Goal: Information Seeking & Learning: Learn about a topic

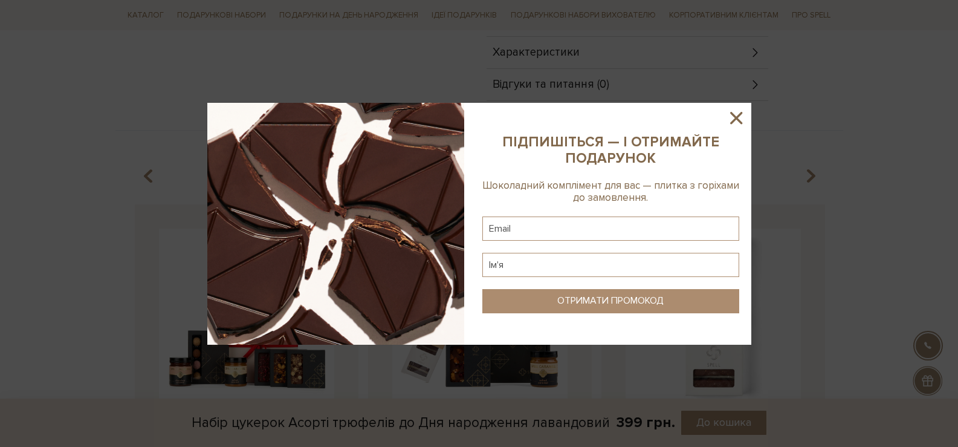
click at [735, 111] on icon at bounding box center [736, 118] width 21 height 21
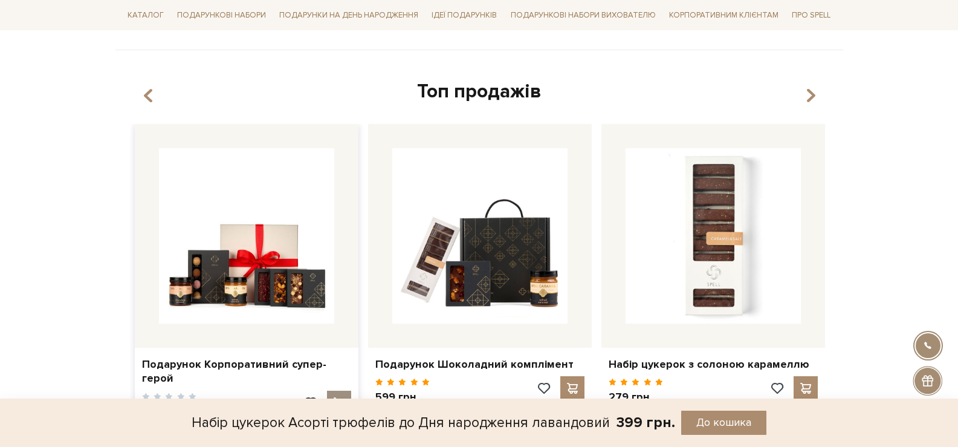
scroll to position [941, 0]
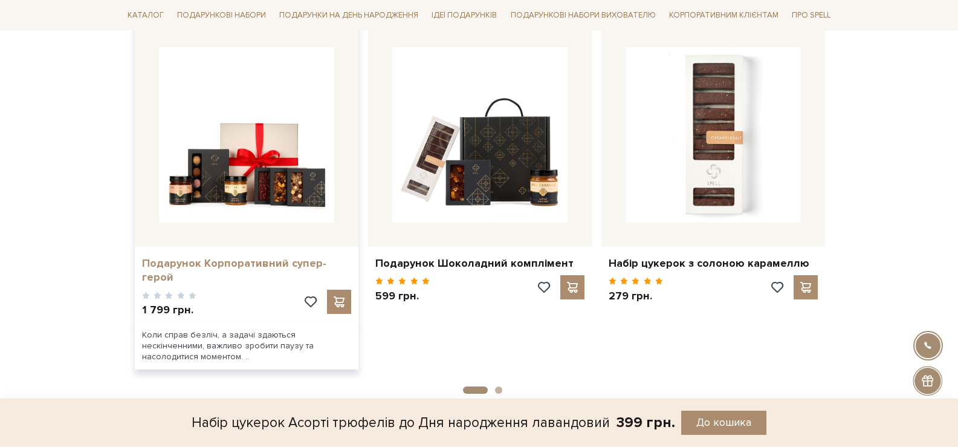
click at [296, 258] on link "Подарунок Корпоративний супер-герой" at bounding box center [246, 270] width 209 height 28
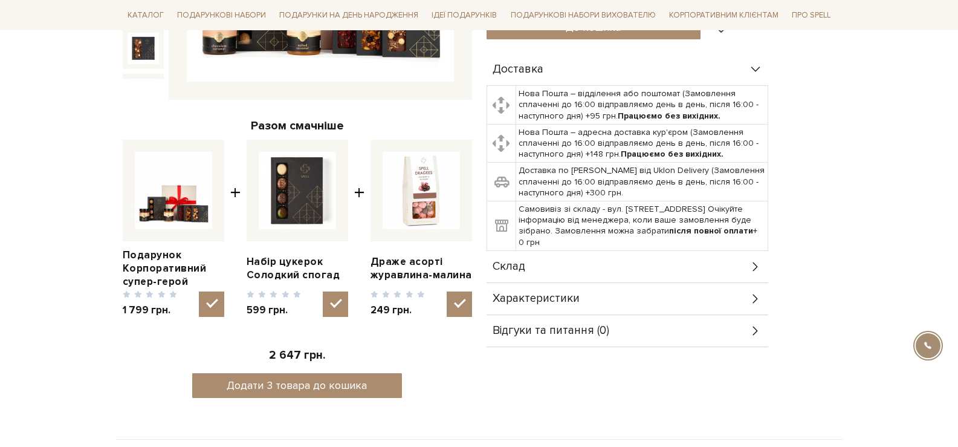
scroll to position [363, 0]
click at [660, 256] on div "Склад" at bounding box center [627, 266] width 282 height 31
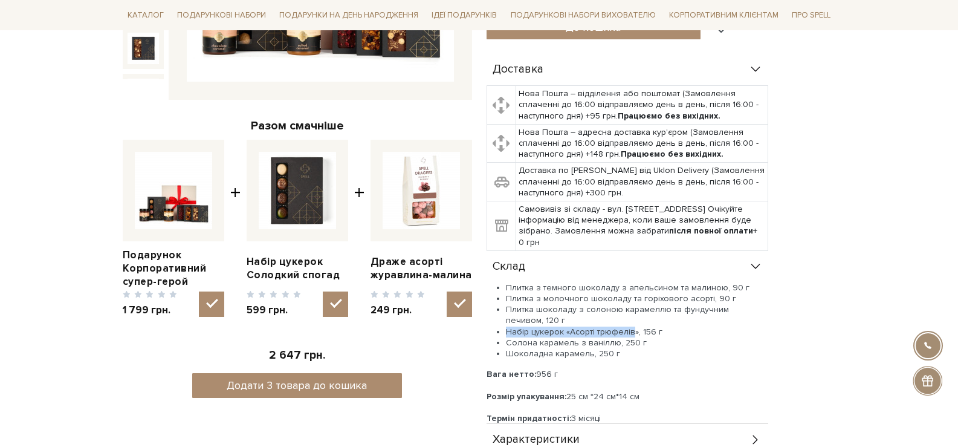
drag, startPoint x: 634, startPoint y: 332, endPoint x: 505, endPoint y: 331, distance: 128.7
click at [506, 331] on li "Набір цукерок «Асорті трюфелів», 156 г" at bounding box center [637, 331] width 262 height 11
copy li "Набір цукерок «Асорті трюфелів"
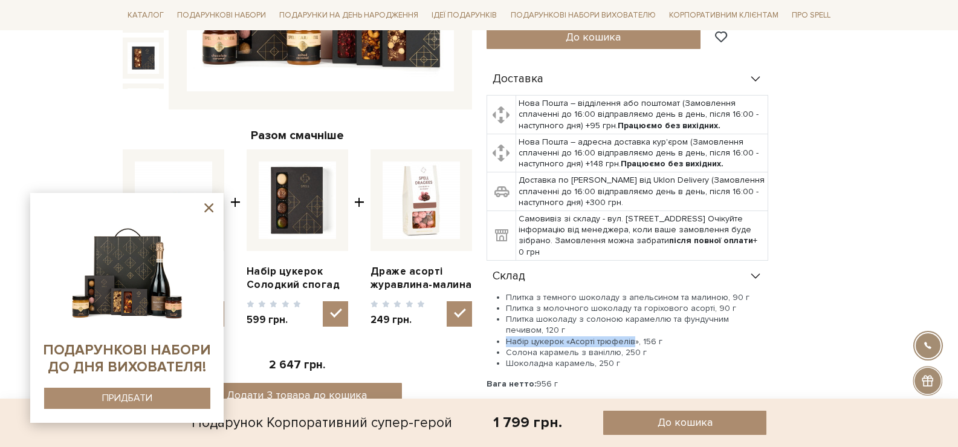
scroll to position [483, 0]
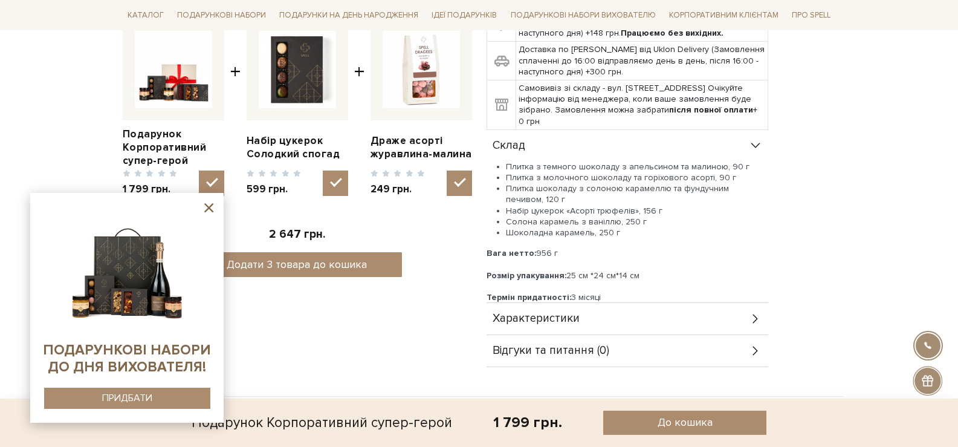
drag, startPoint x: 627, startPoint y: 230, endPoint x: 633, endPoint y: 221, distance: 10.1
click at [627, 229] on li "Шоколадна карамель, 250 г" at bounding box center [637, 232] width 262 height 11
click at [633, 213] on li "Набір цукерок «Асорті трюфелів», 156 г" at bounding box center [637, 210] width 262 height 11
copy li "»"
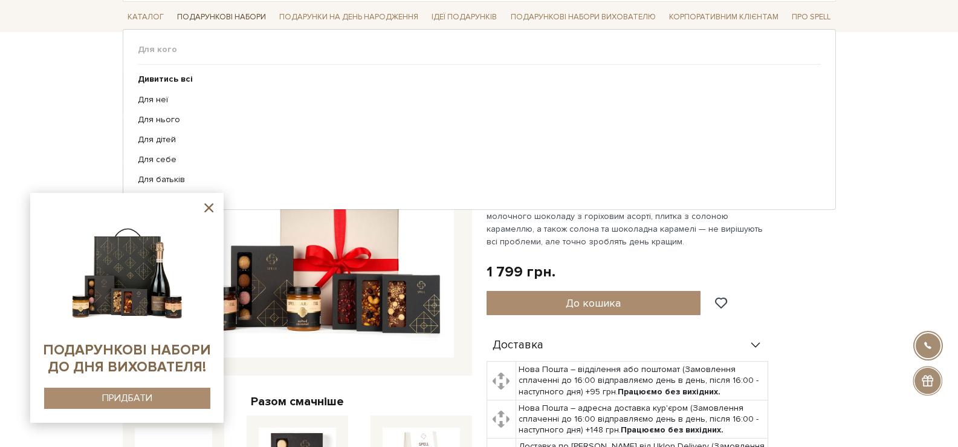
scroll to position [60, 0]
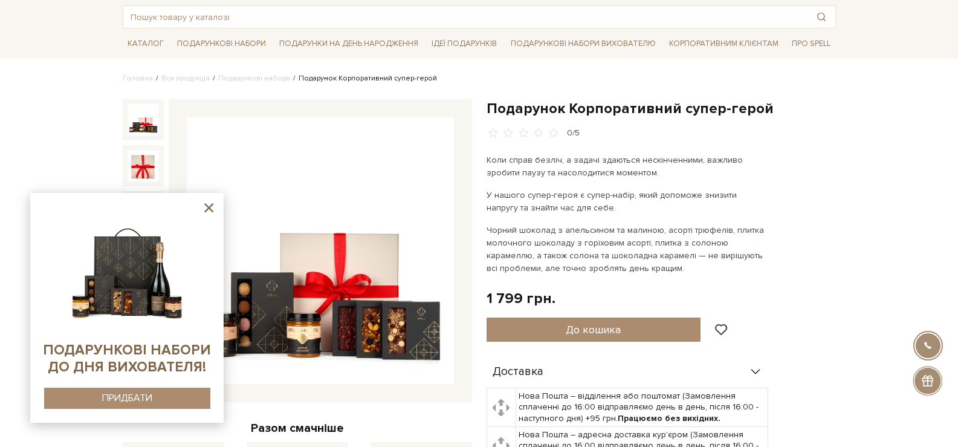
drag, startPoint x: 210, startPoint y: 207, endPoint x: 194, endPoint y: 163, distance: 47.0
click at [207, 205] on icon at bounding box center [208, 207] width 15 height 15
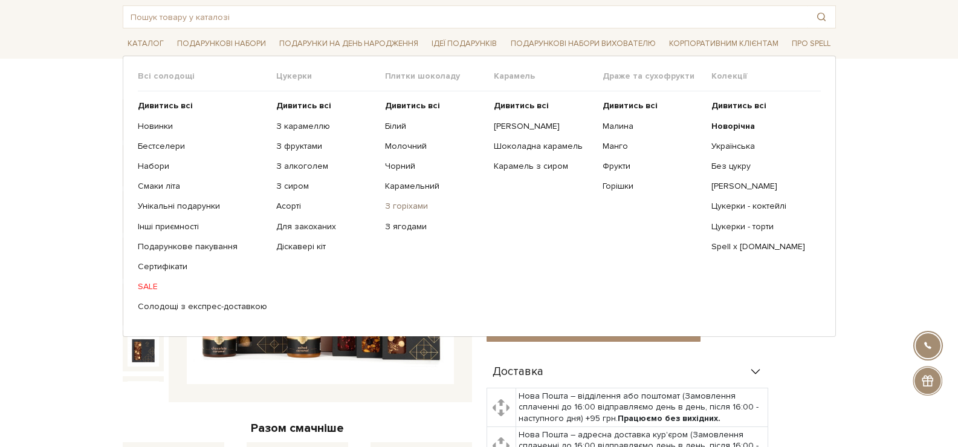
click at [404, 207] on link "З горіхами" at bounding box center [435, 206] width 100 height 11
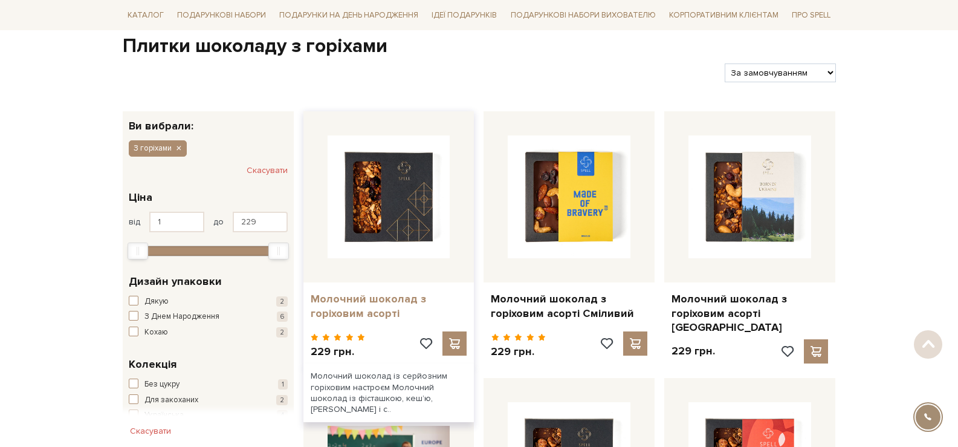
click at [373, 311] on link "Молочний шоколад з горіховим асорті" at bounding box center [389, 306] width 156 height 28
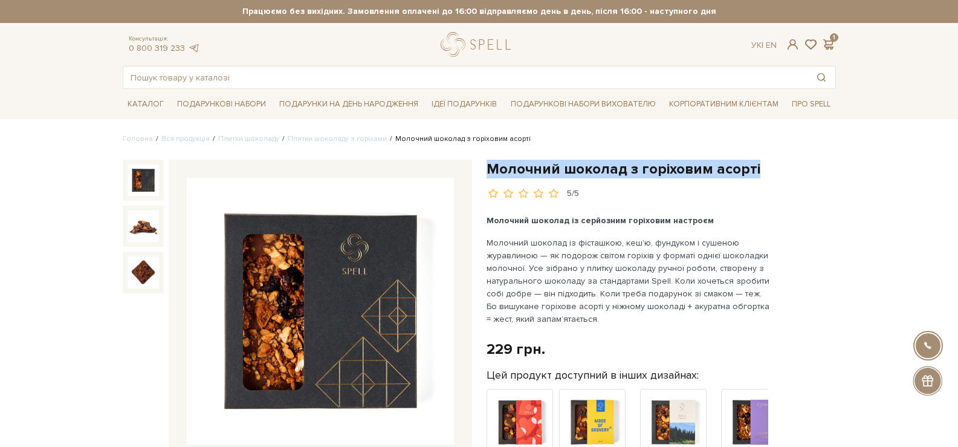
drag, startPoint x: 724, startPoint y: 163, endPoint x: 491, endPoint y: 167, distance: 232.7
click at [491, 167] on h1 "Молочний шоколад з горіховим асорті" at bounding box center [660, 169] width 349 height 19
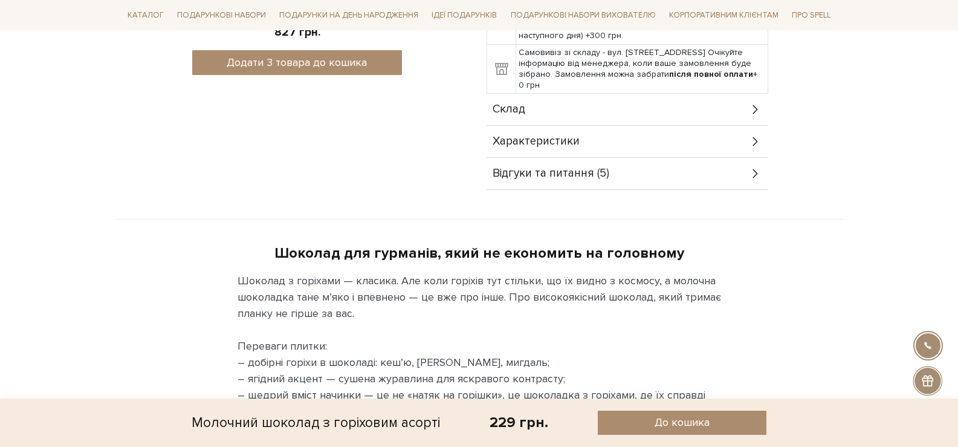
scroll to position [725, 0]
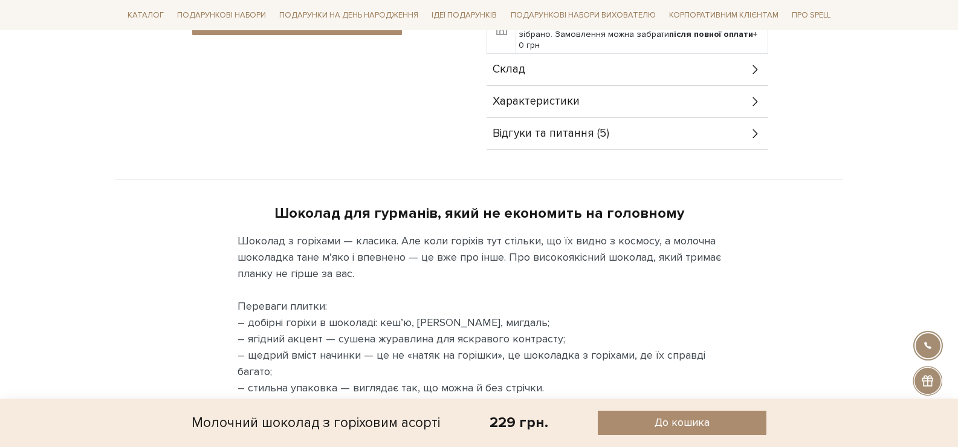
click at [604, 98] on div "Характеристики" at bounding box center [627, 101] width 282 height 31
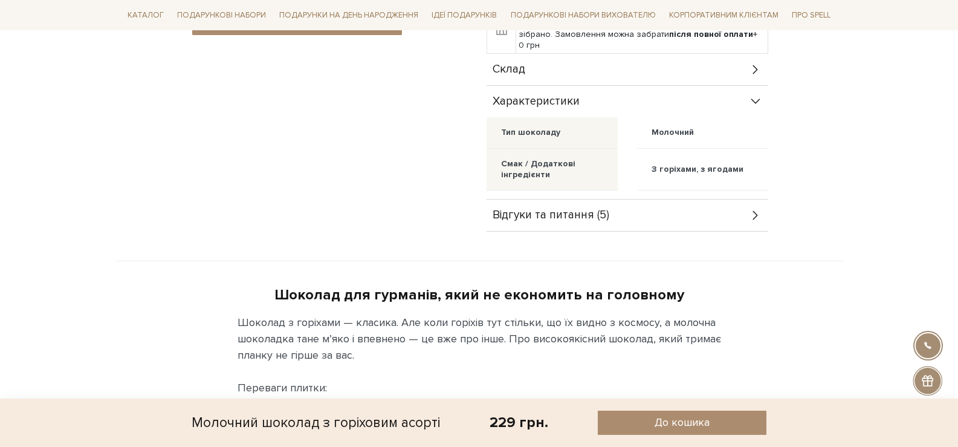
click at [590, 83] on div "Склад" at bounding box center [627, 69] width 282 height 31
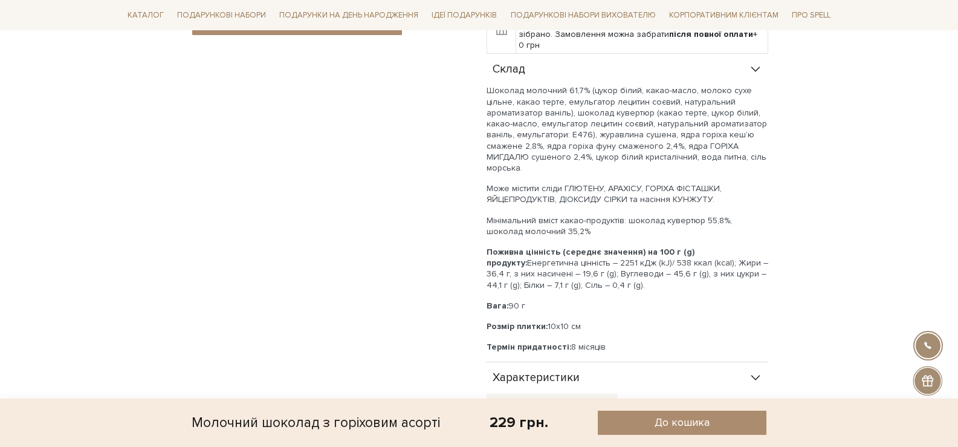
drag, startPoint x: 164, startPoint y: 444, endPoint x: 157, endPoint y: 448, distance: 7.6
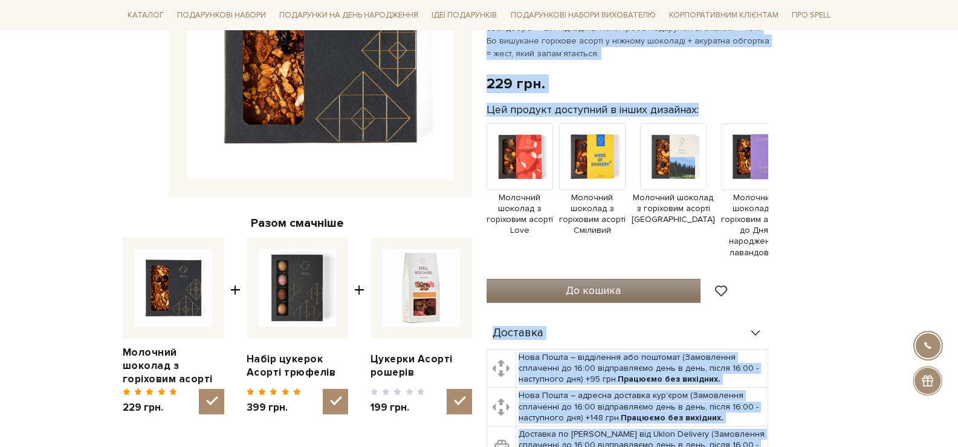
scroll to position [423, 0]
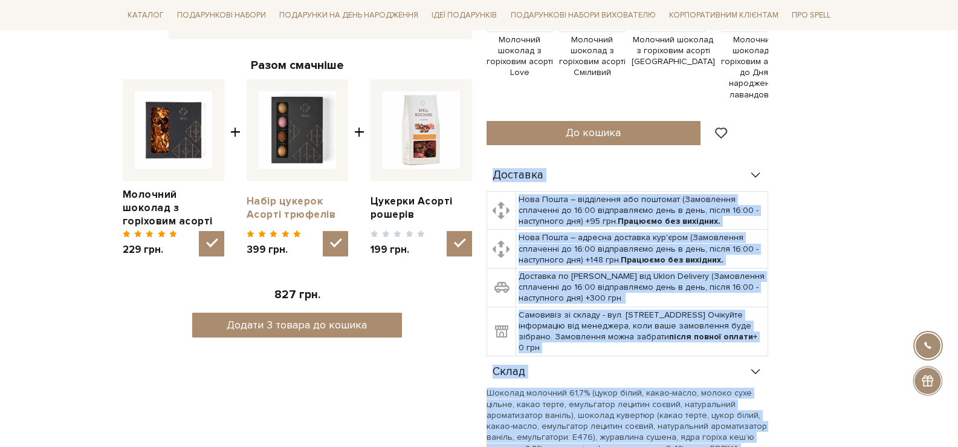
click at [299, 195] on link "Набір цукерок Асорті трюфелів" at bounding box center [298, 208] width 102 height 27
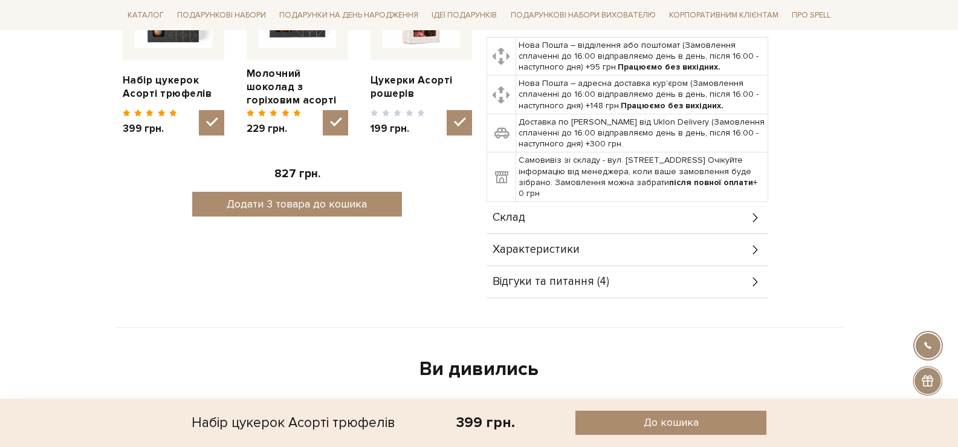
scroll to position [906, 0]
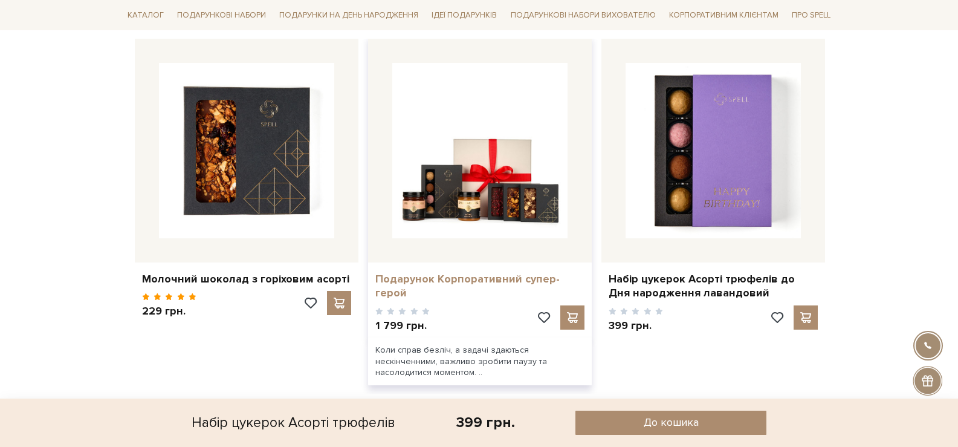
drag, startPoint x: 494, startPoint y: 286, endPoint x: 511, endPoint y: 276, distance: 20.1
click at [494, 286] on link "Подарунок Корпоративний супер-герой" at bounding box center [479, 286] width 209 height 28
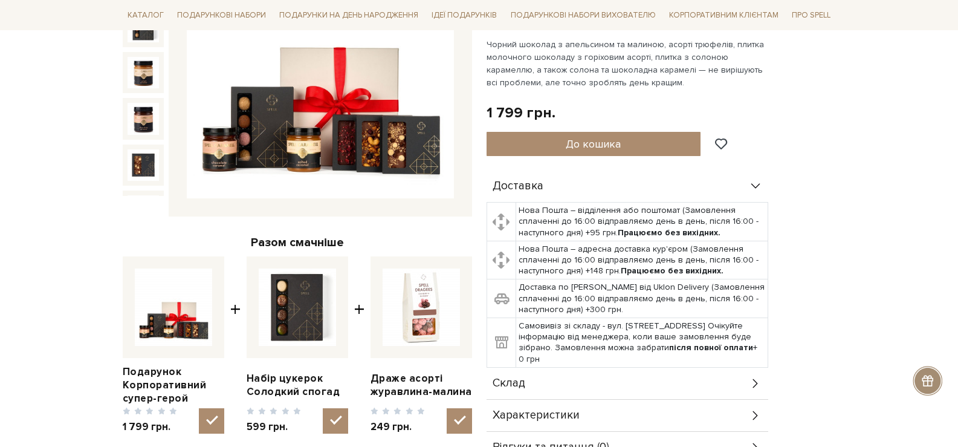
scroll to position [423, 0]
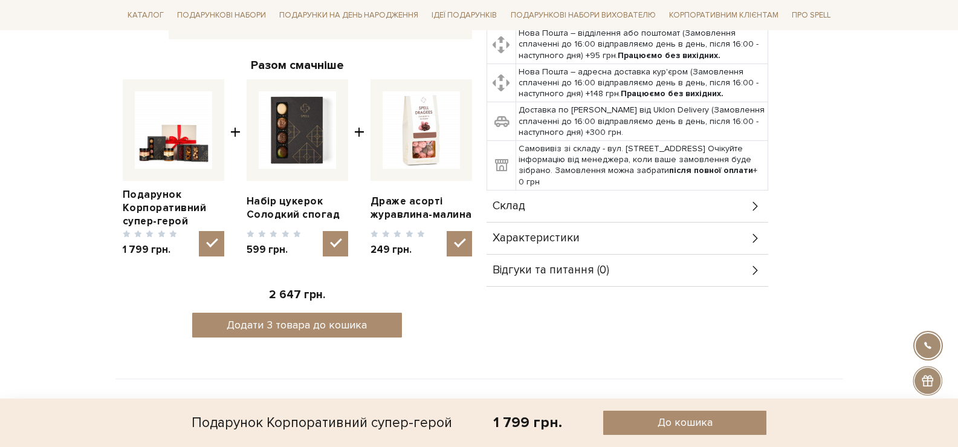
click at [609, 234] on div "Характеристики" at bounding box center [627, 237] width 282 height 31
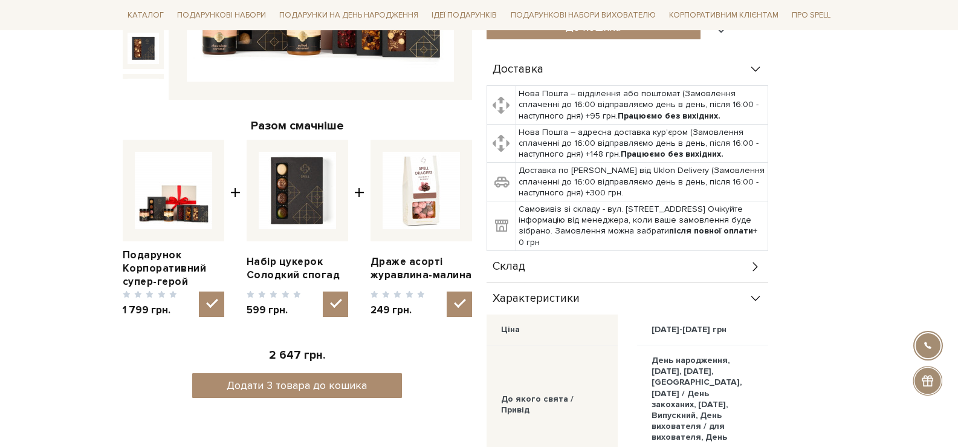
click at [578, 271] on div "Склад" at bounding box center [627, 266] width 282 height 31
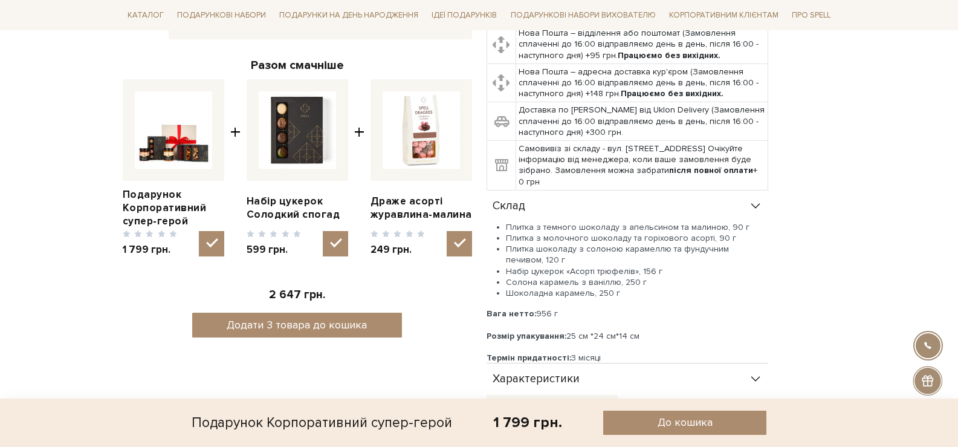
drag, startPoint x: 636, startPoint y: 271, endPoint x: 654, endPoint y: 269, distance: 18.8
click at [637, 271] on li "Набір цукерок «Асорті трюфелів», 156 г" at bounding box center [637, 271] width 262 height 11
drag, startPoint x: 660, startPoint y: 269, endPoint x: 505, endPoint y: 273, distance: 155.3
click at [506, 273] on li "Набір цукерок «Асорті трюфелів», 156 г" at bounding box center [637, 271] width 262 height 11
copy li "Набір цукерок «Асорті трюфелів», 156 г"
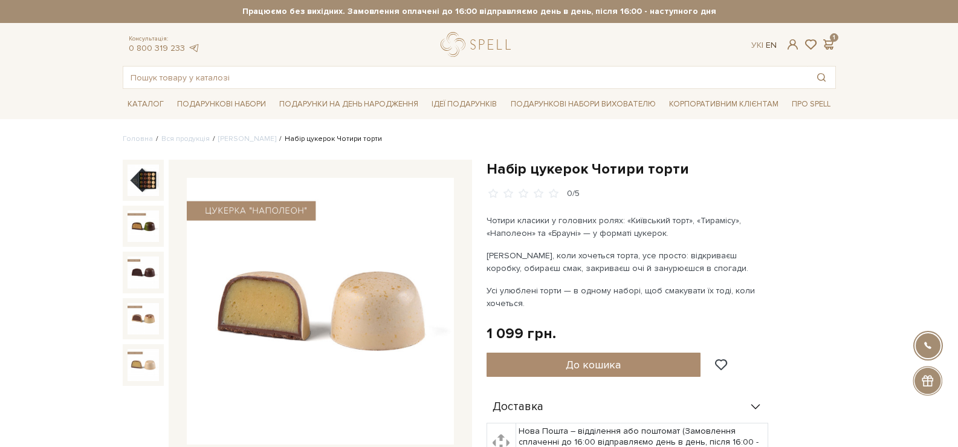
click at [774, 49] on link "En" at bounding box center [771, 45] width 11 height 10
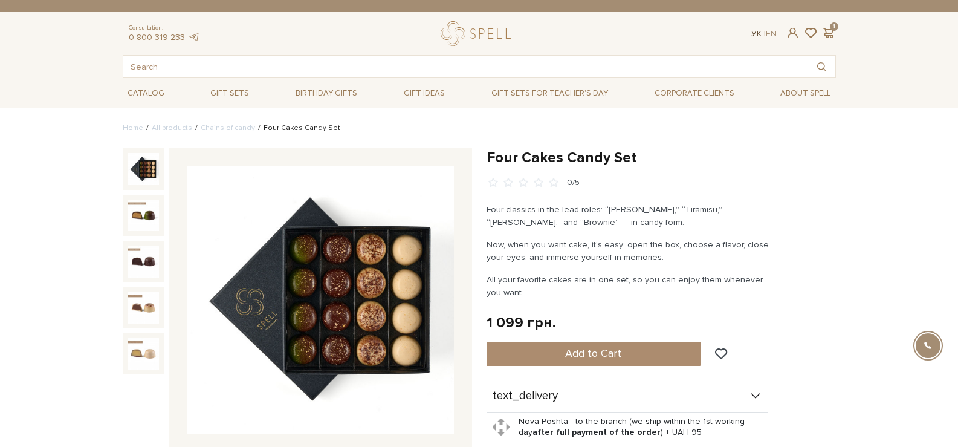
click at [753, 33] on link "Ук" at bounding box center [756, 33] width 10 height 10
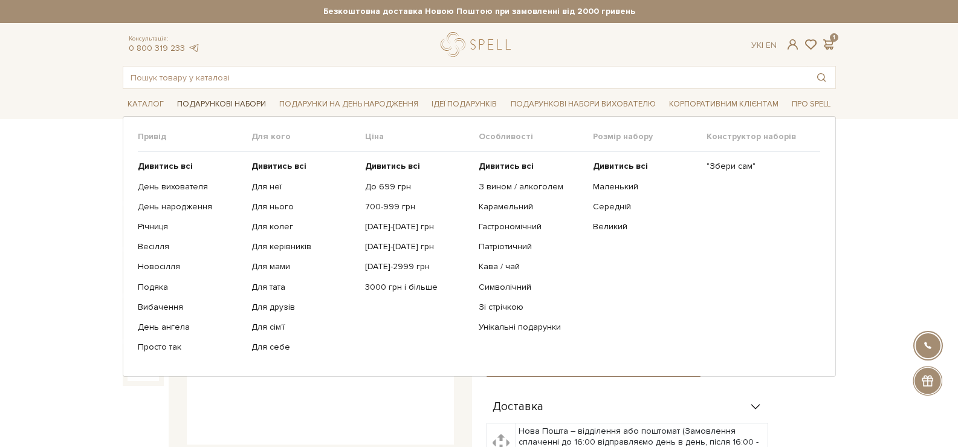
click at [196, 104] on link "Подарункові набори" at bounding box center [221, 104] width 98 height 19
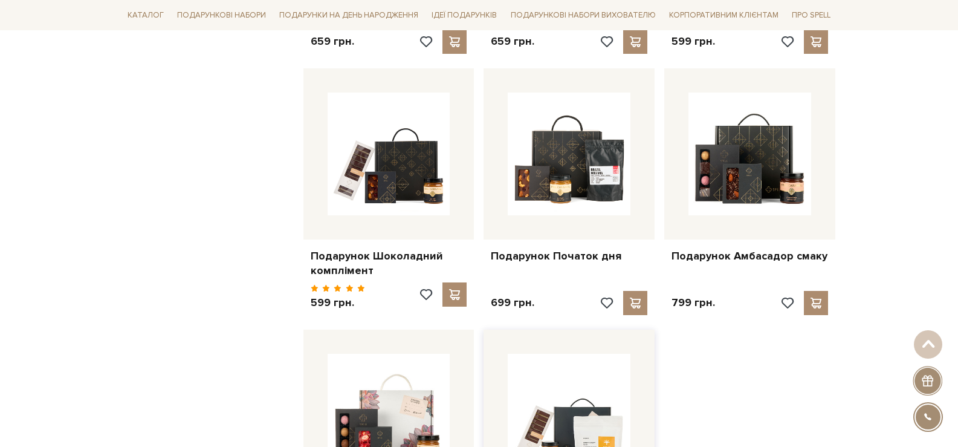
scroll to position [1450, 0]
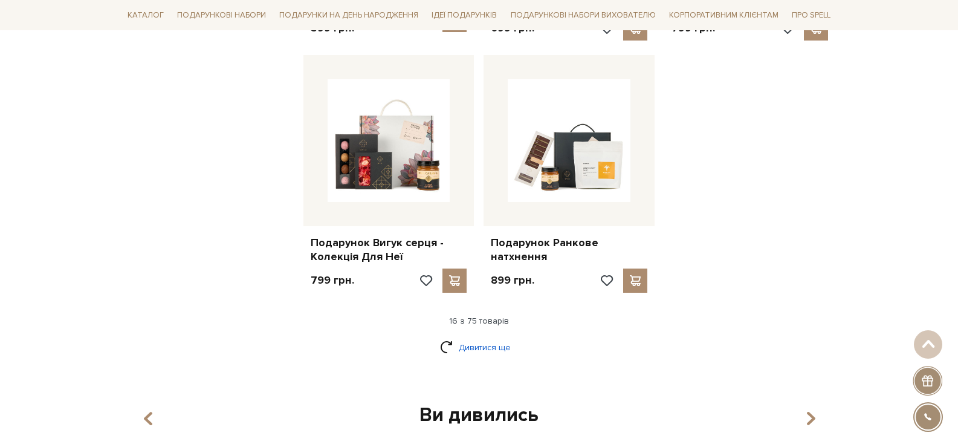
click at [508, 340] on link "Дивитися ще" at bounding box center [479, 347] width 79 height 21
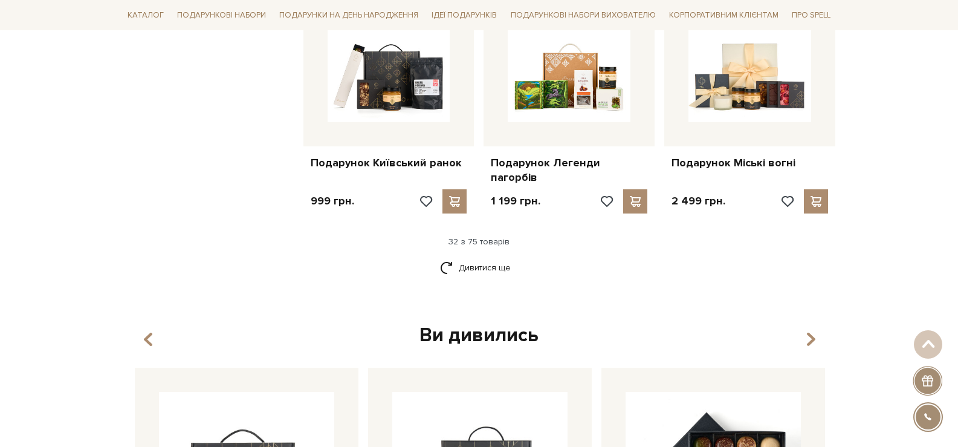
scroll to position [2779, 0]
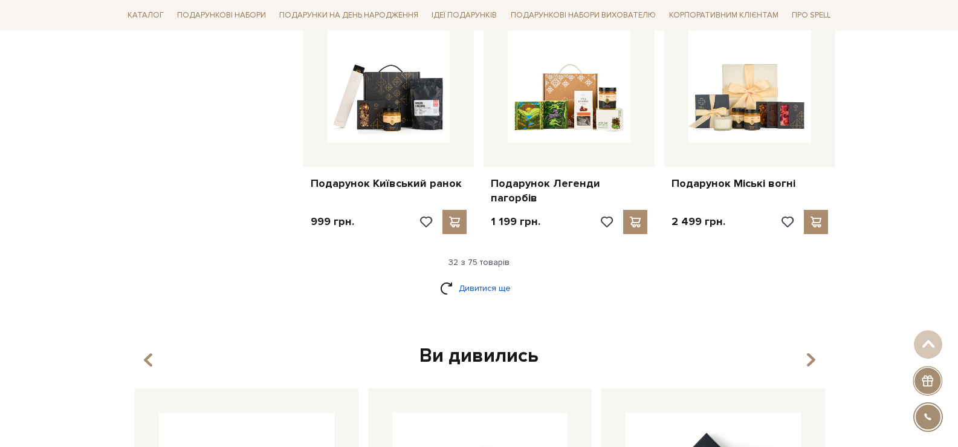
click at [479, 277] on link "Дивитися ще" at bounding box center [479, 287] width 79 height 21
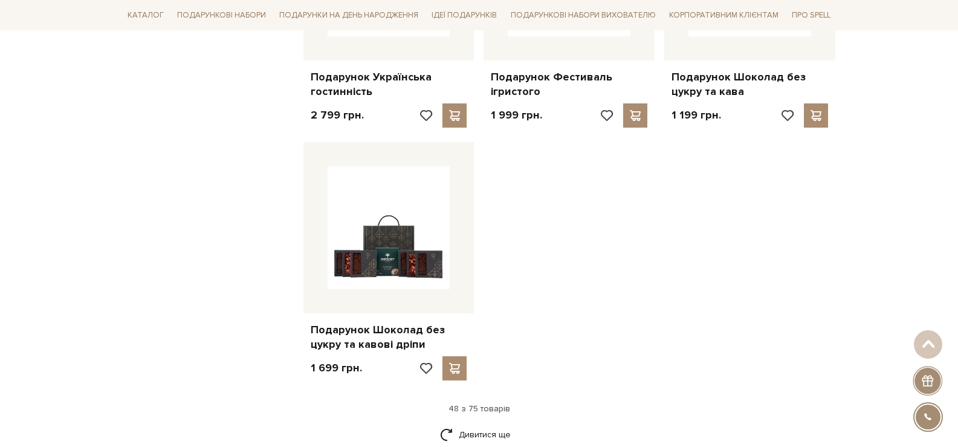
scroll to position [4169, 0]
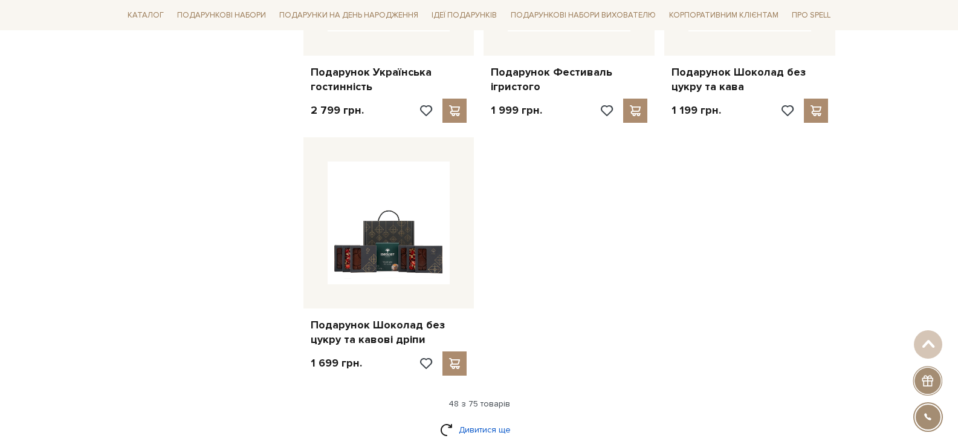
click at [488, 419] on link "Дивитися ще" at bounding box center [479, 429] width 79 height 21
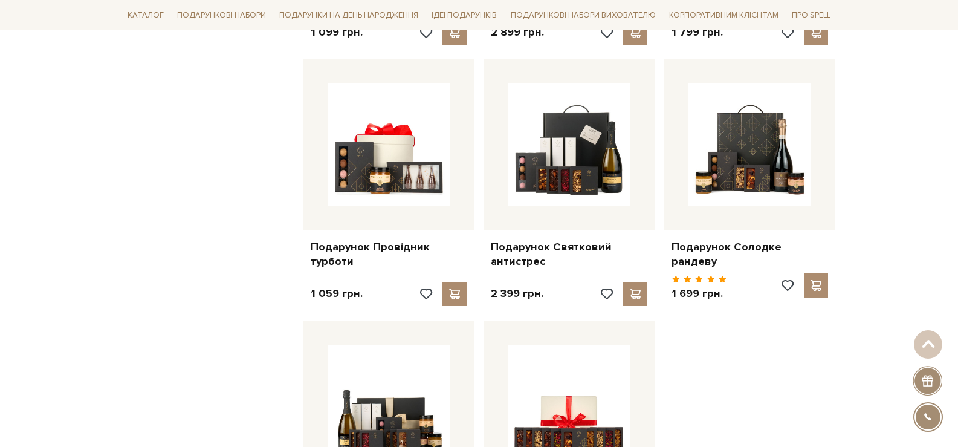
scroll to position [5499, 0]
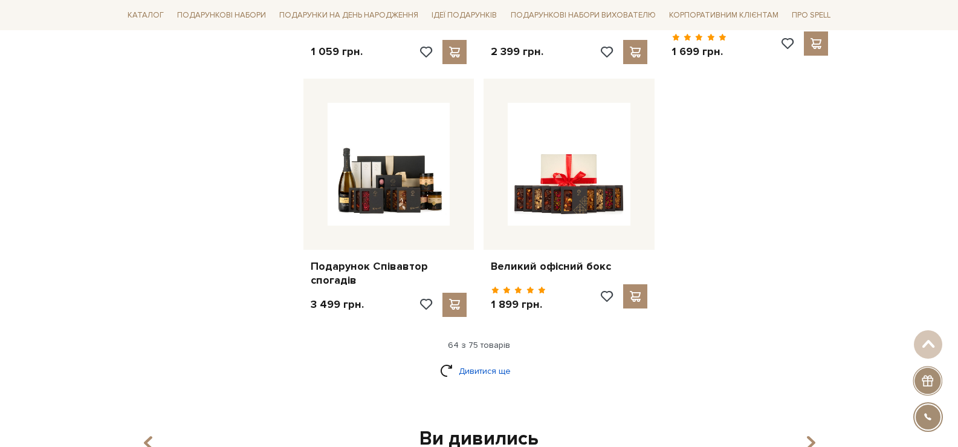
click at [480, 360] on link "Дивитися ще" at bounding box center [479, 370] width 79 height 21
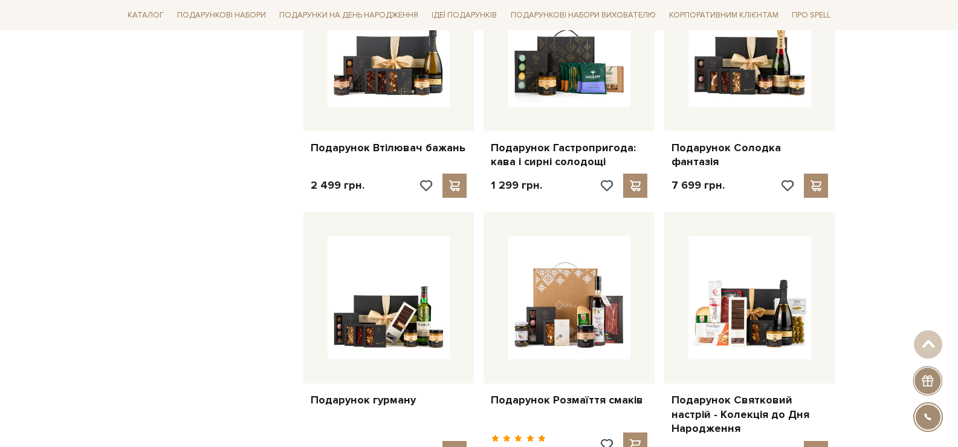
scroll to position [5740, 0]
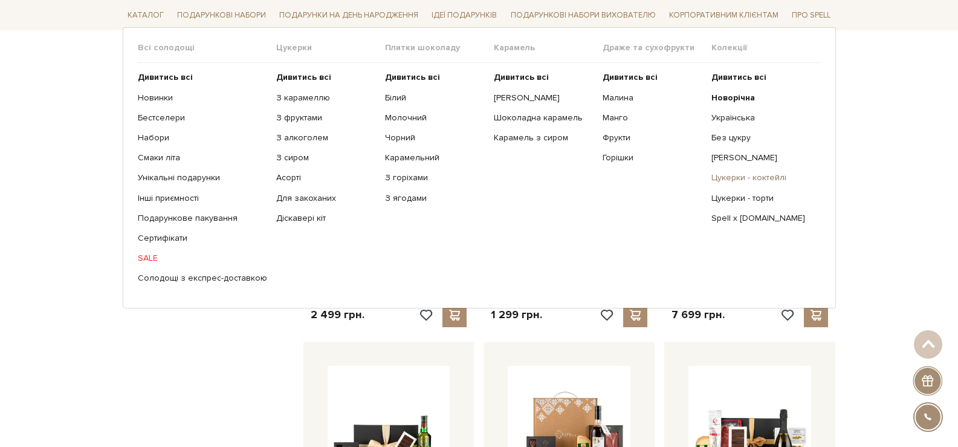
click at [741, 179] on link "Цукерки - коктейлі" at bounding box center [761, 177] width 100 height 11
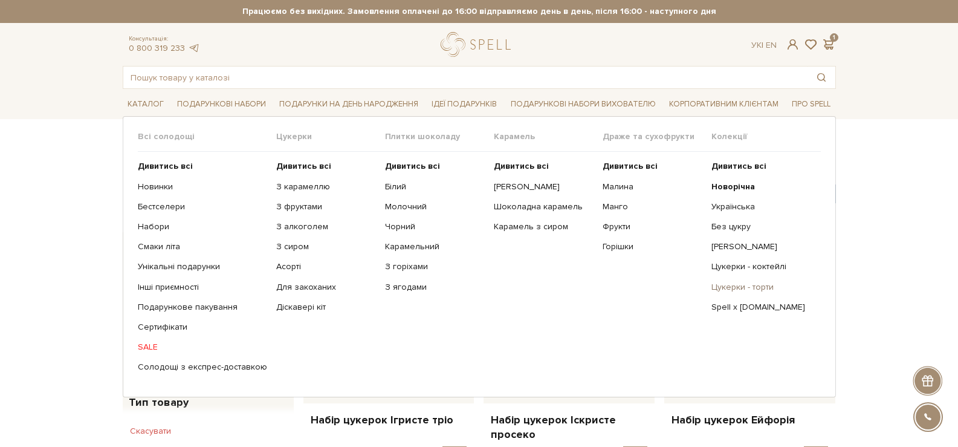
click at [737, 285] on link "Цукерки - торти" at bounding box center [761, 287] width 100 height 11
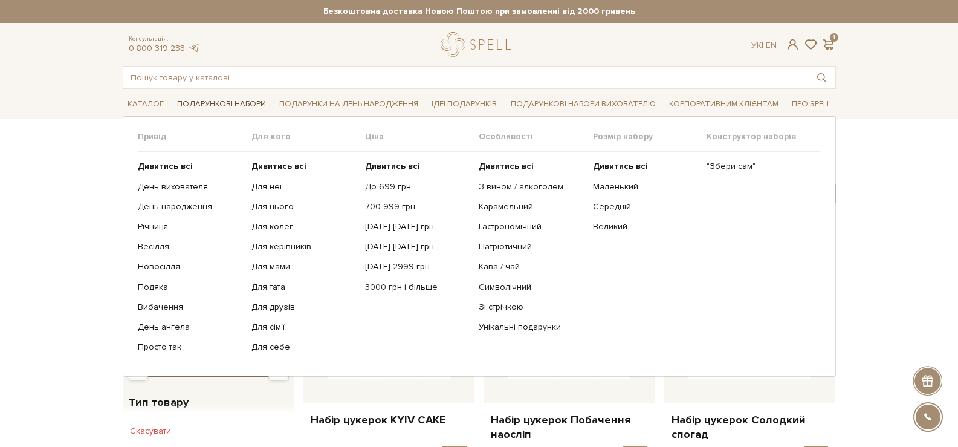
click at [199, 102] on link "Подарункові набори" at bounding box center [221, 104] width 98 height 19
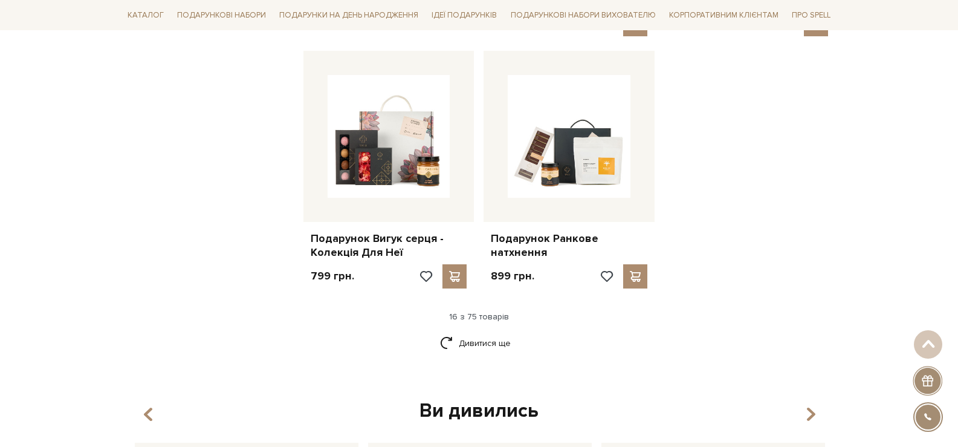
scroll to position [1631, 0]
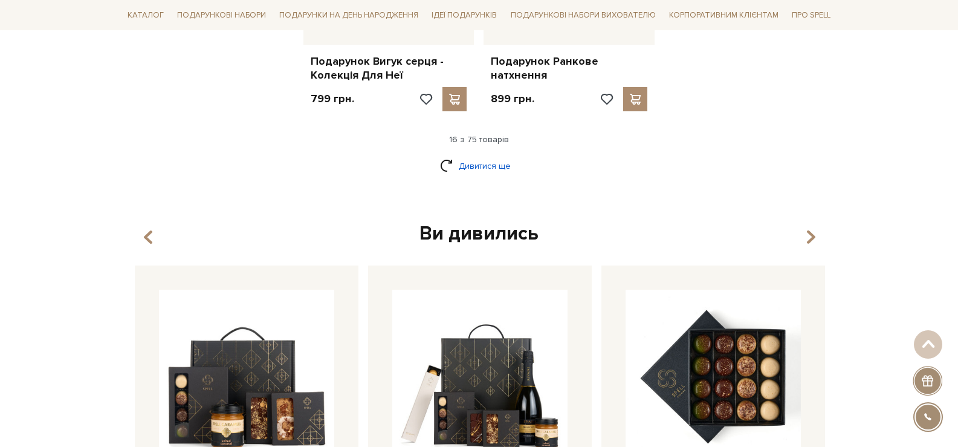
click at [491, 155] on link "Дивитися ще" at bounding box center [479, 165] width 79 height 21
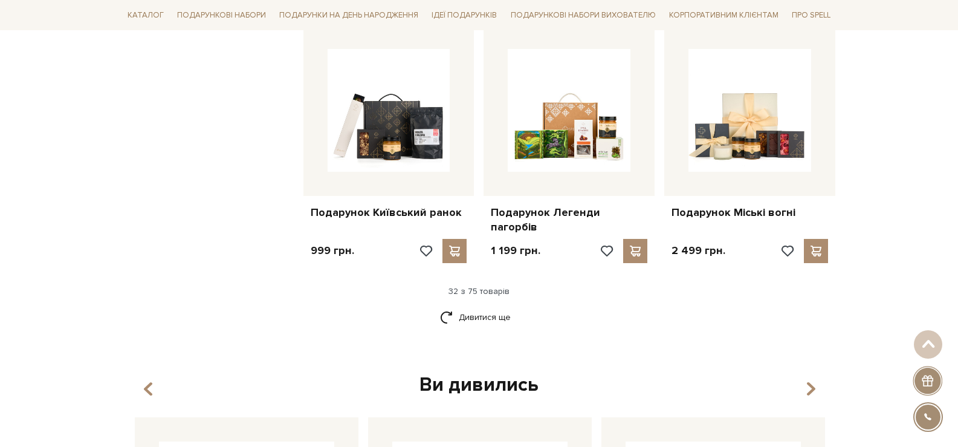
scroll to position [2779, 0]
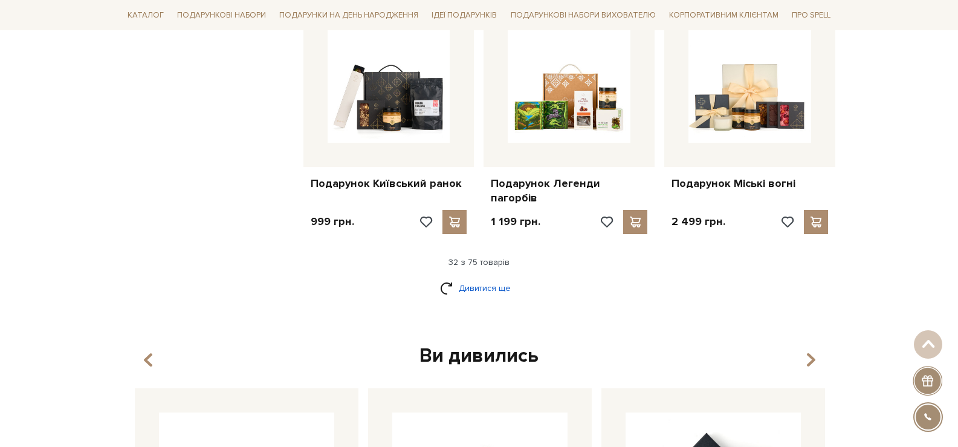
click at [489, 277] on link "Дивитися ще" at bounding box center [479, 287] width 79 height 21
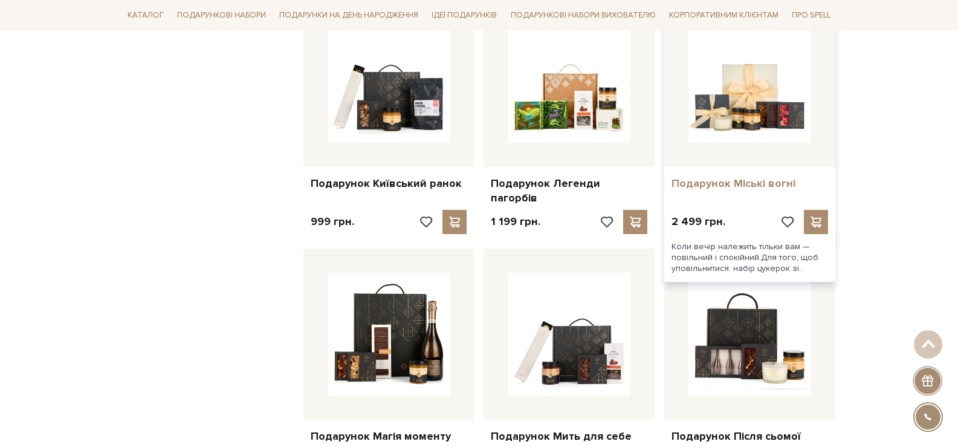
click at [753, 176] on link "Подарунок Міські вогні" at bounding box center [749, 183] width 156 height 14
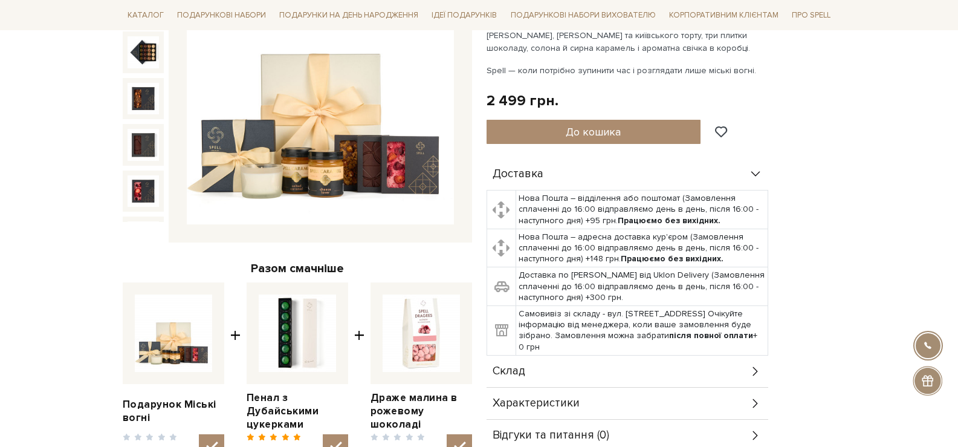
scroll to position [363, 0]
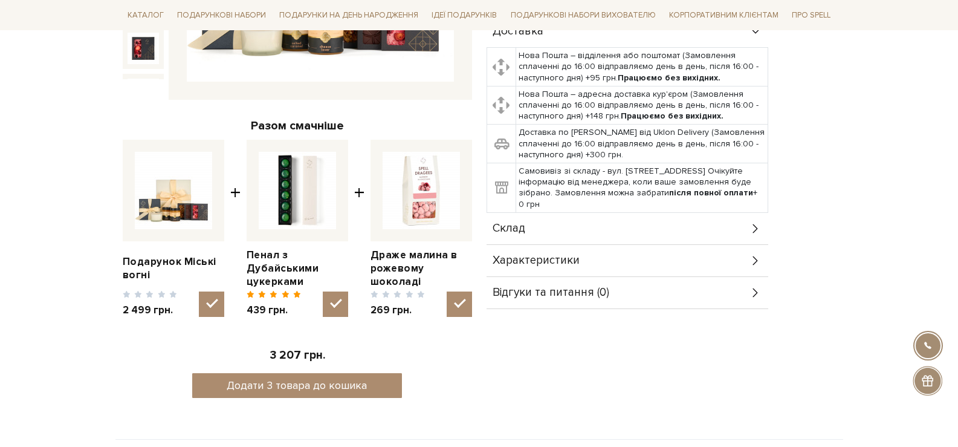
click at [673, 242] on div "Склад" at bounding box center [627, 228] width 282 height 31
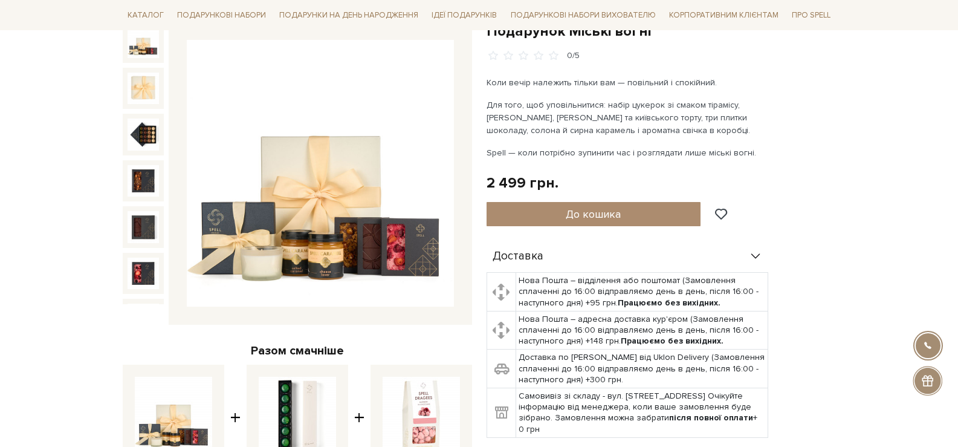
scroll to position [121, 0]
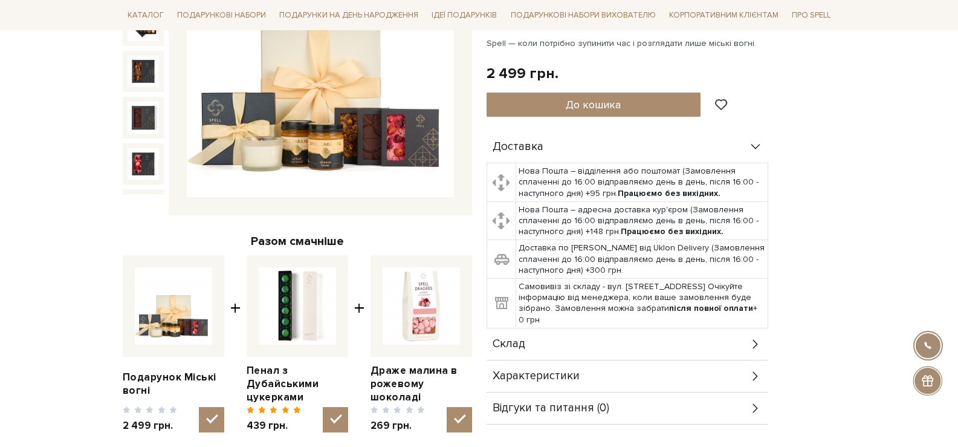
scroll to position [363, 0]
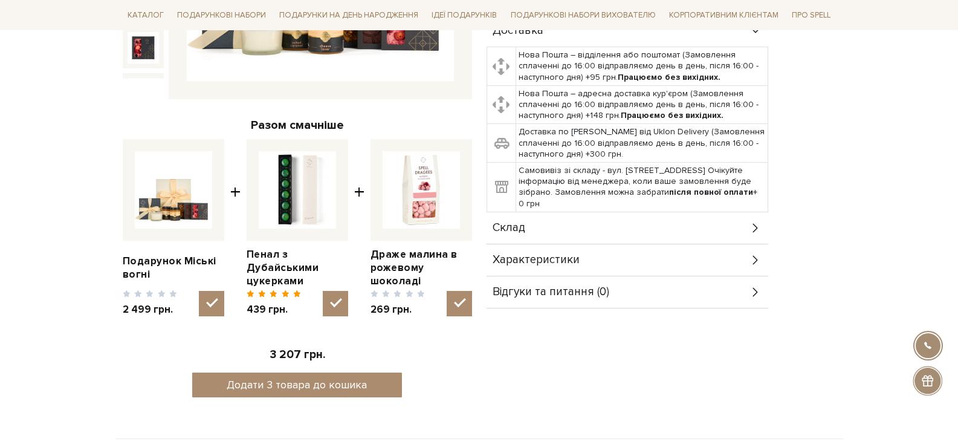
click at [694, 255] on div "Характеристики" at bounding box center [627, 259] width 282 height 31
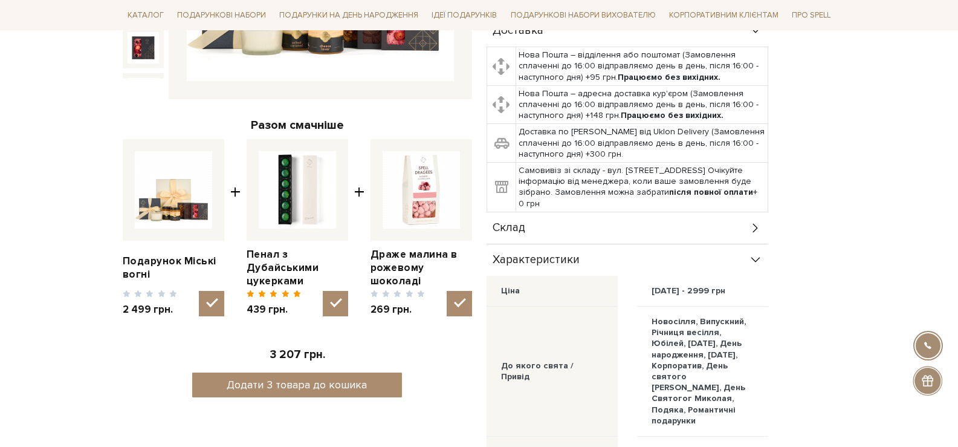
click at [694, 227] on div "Склад" at bounding box center [627, 227] width 282 height 31
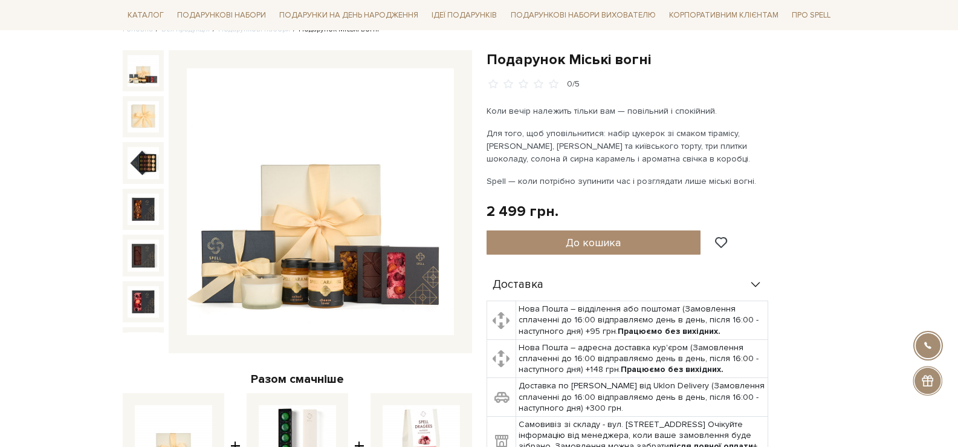
scroll to position [363, 0]
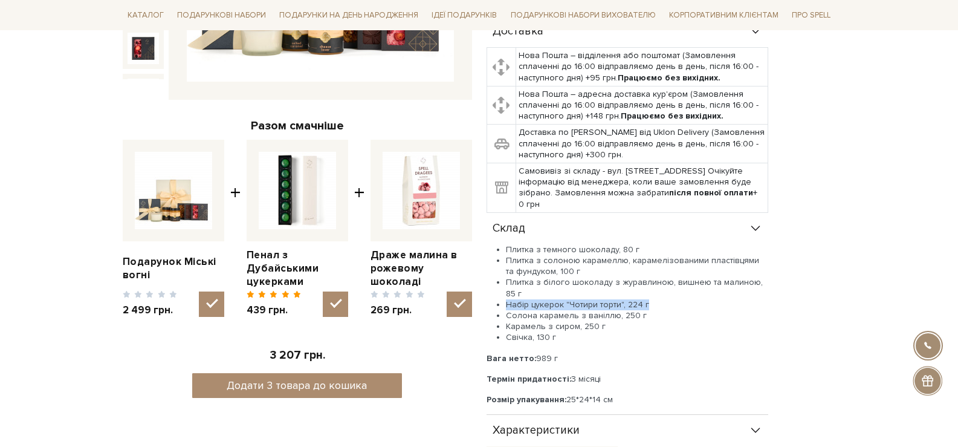
drag, startPoint x: 650, startPoint y: 301, endPoint x: 508, endPoint y: 303, distance: 142.0
click at [508, 304] on li "Набір цукерок "Чотири торти", 224 г" at bounding box center [637, 304] width 262 height 11
copy li "Набір цукерок "Чотири торти", 224 г"
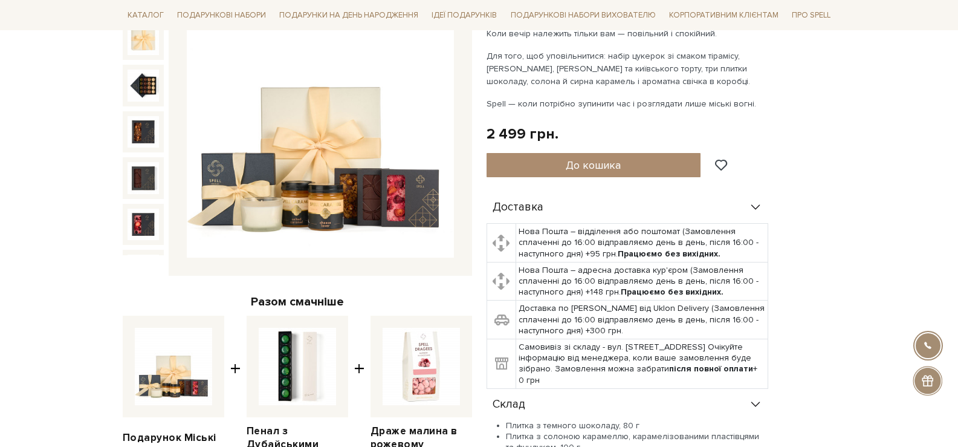
scroll to position [0, 0]
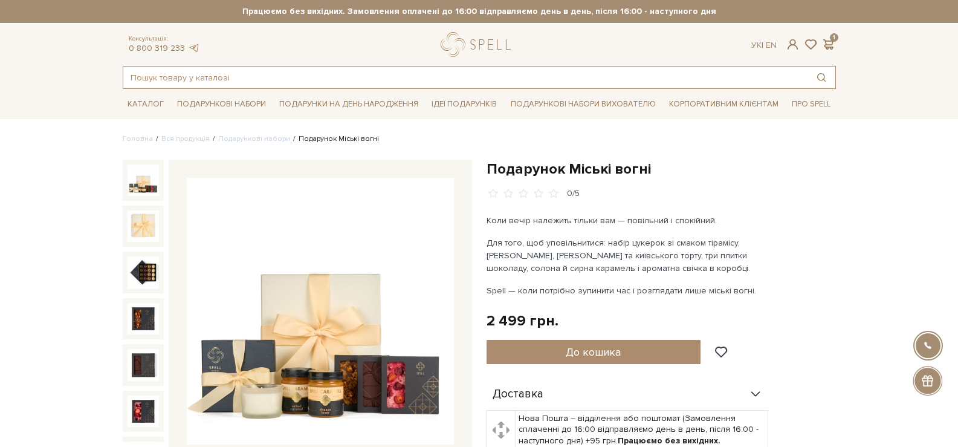
click at [322, 77] on input "text" at bounding box center [465, 77] width 684 height 22
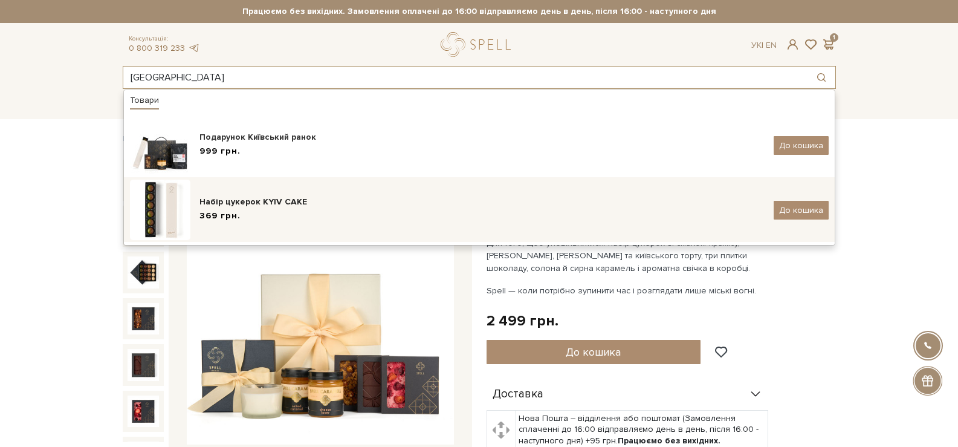
type input "київськи"
click at [320, 196] on div "Набір цукерок KYIV CAKE" at bounding box center [481, 202] width 565 height 12
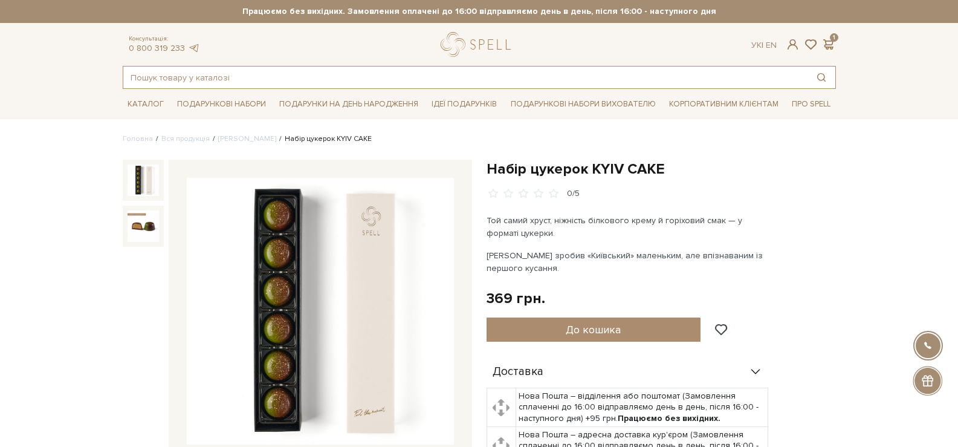
click at [353, 77] on input "text" at bounding box center [465, 77] width 684 height 22
paste input "Набір цукерок KYIV CAKE (Київський торт)"
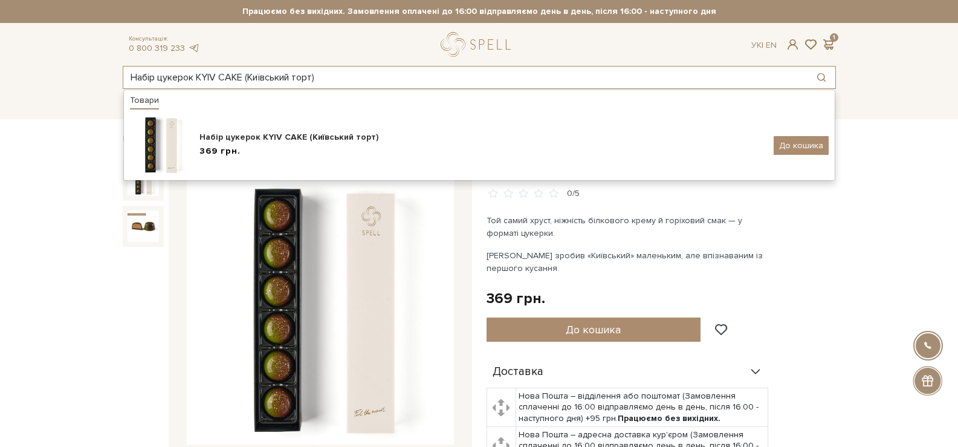
type input "Набір цукерок KYIV CAKE (Київський торт)"
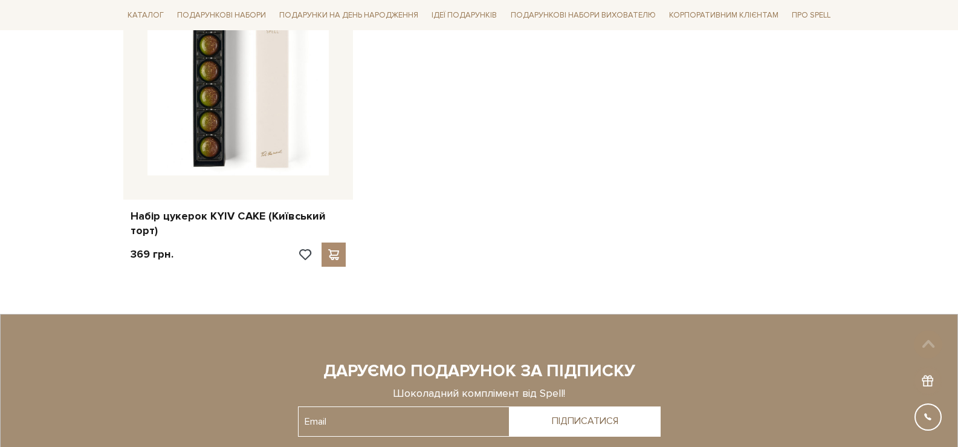
scroll to position [302, 0]
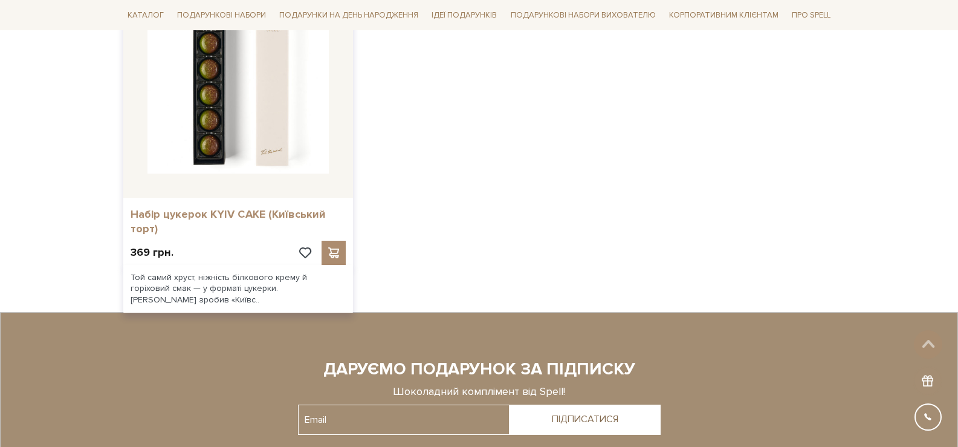
click at [165, 225] on link "Набір цукерок KYIV CAKE (Київський торт)" at bounding box center [238, 221] width 215 height 28
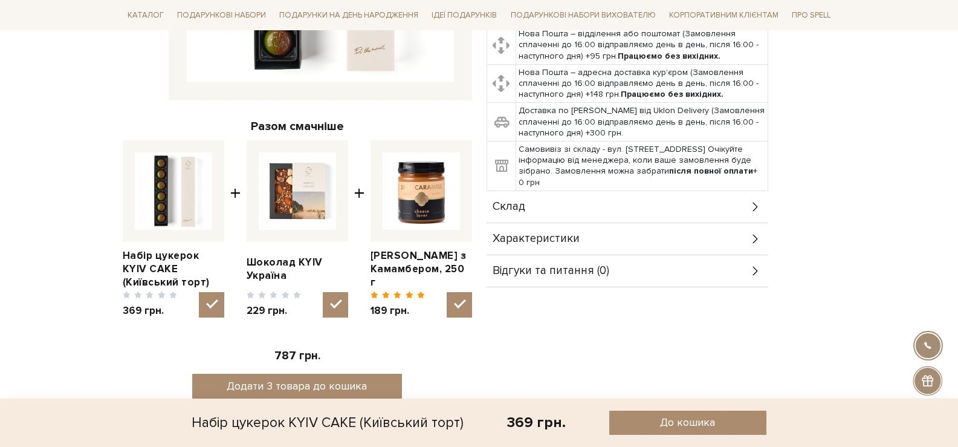
scroll to position [363, 0]
click at [527, 212] on div "Склад" at bounding box center [627, 205] width 282 height 31
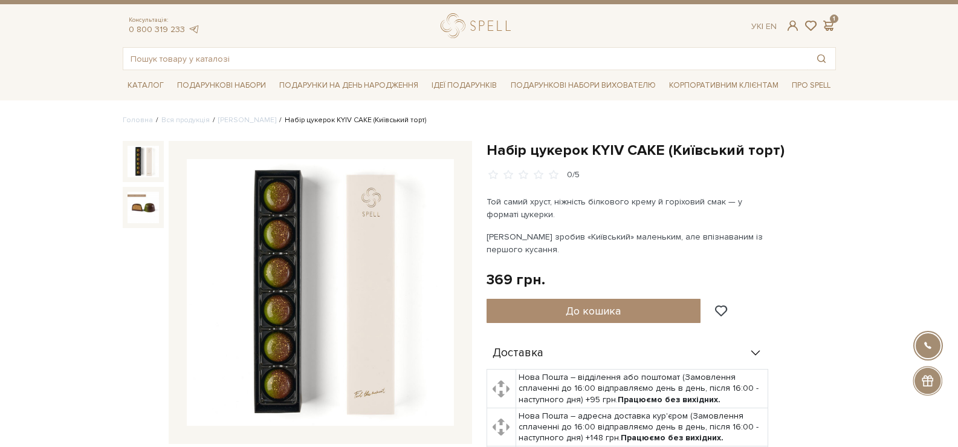
scroll to position [0, 0]
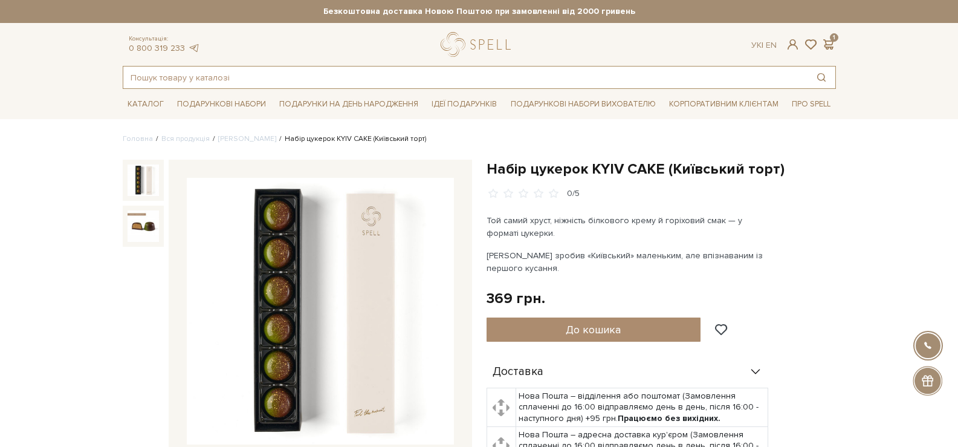
click at [228, 70] on input "text" at bounding box center [465, 77] width 684 height 22
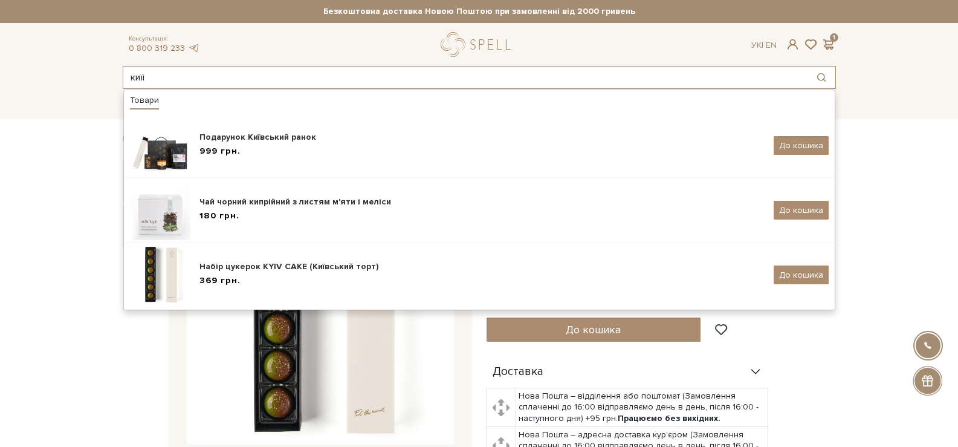
type input "киїів"
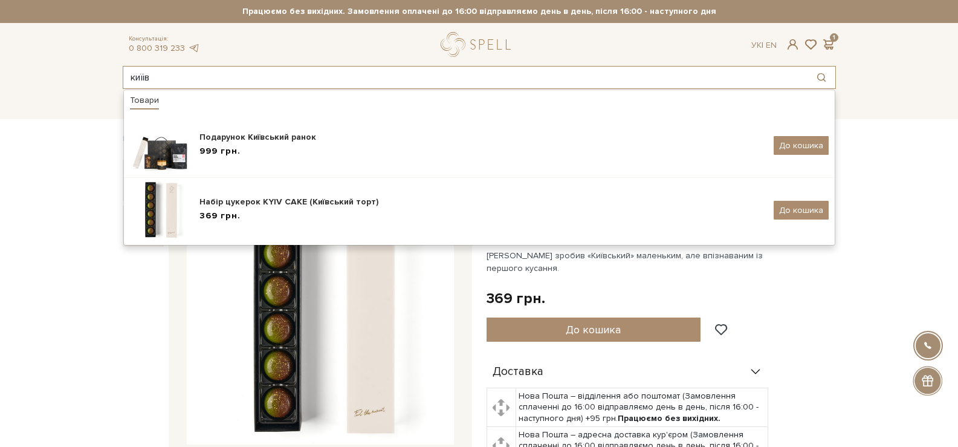
click at [123, 82] on div "киїів Товари Подарунок Київський ранок 999 грн. До кошика Набір цукерок KYIV CA…" at bounding box center [479, 77] width 713 height 23
